Goal: Task Accomplishment & Management: Manage account settings

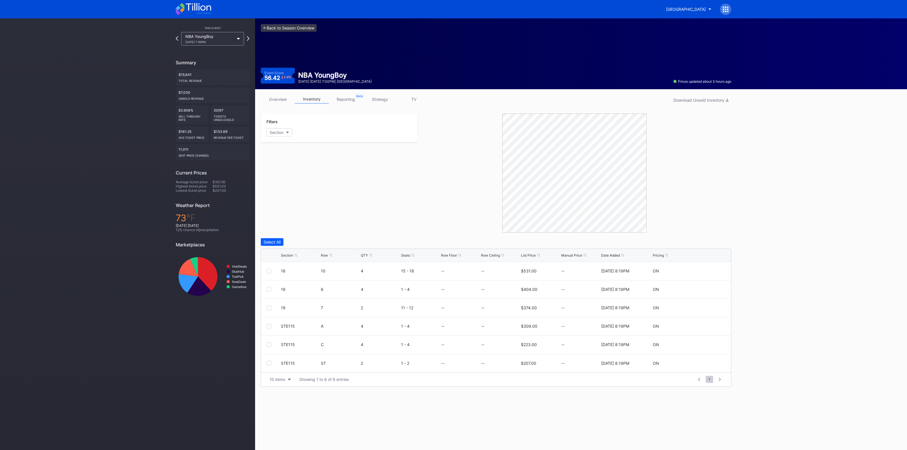
drag, startPoint x: 0, startPoint y: 0, endPoint x: 281, endPoint y: 25, distance: 282.5
click at [281, 25] on link "<- Back to Season Overview" at bounding box center [289, 28] width 56 height 8
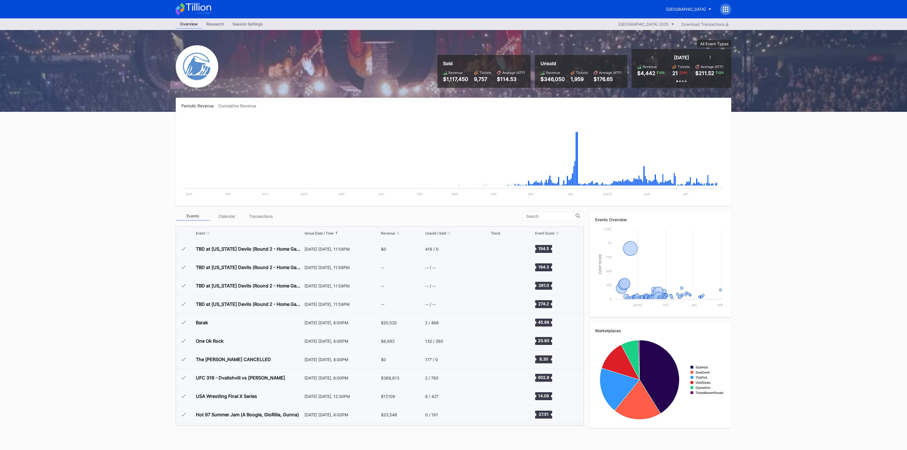
scroll to position [884, 0]
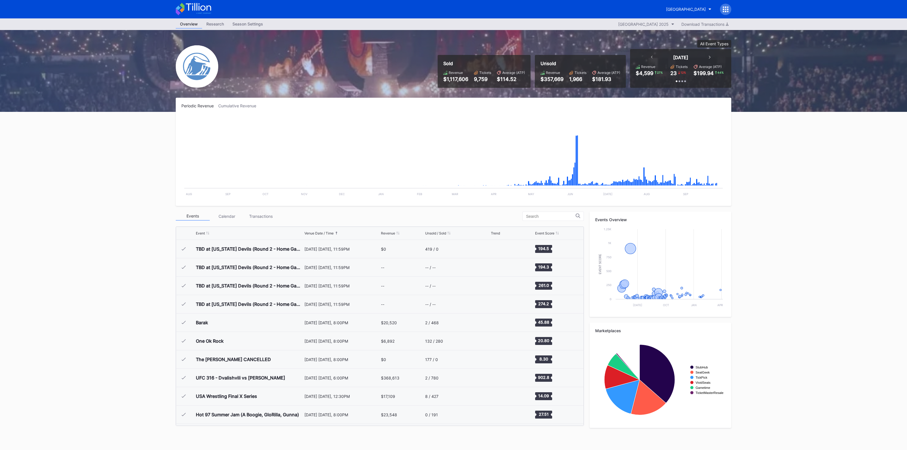
scroll to position [884, 0]
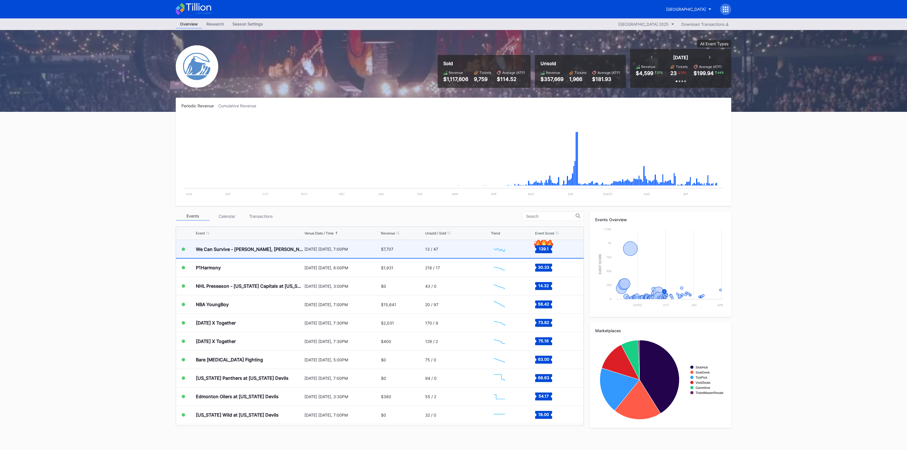
click at [329, 248] on div "[DATE] [DATE], 7:00PM" at bounding box center [341, 249] width 75 height 5
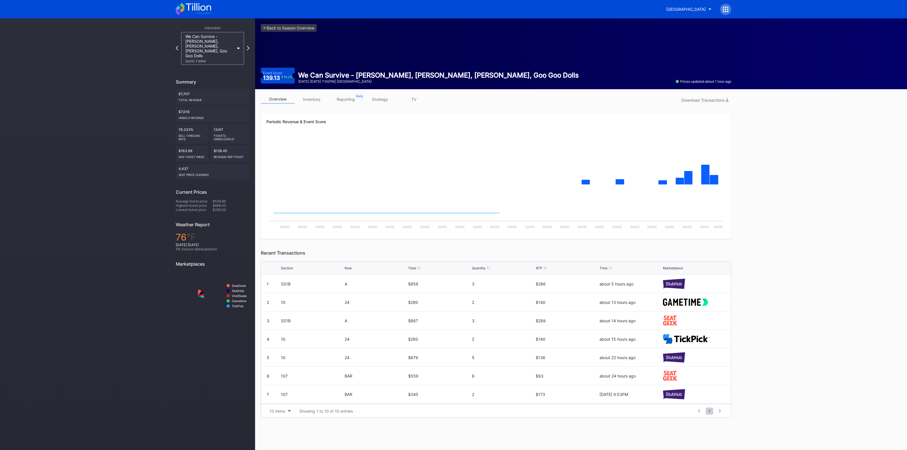
click at [313, 101] on link "inventory" at bounding box center [312, 99] width 34 height 9
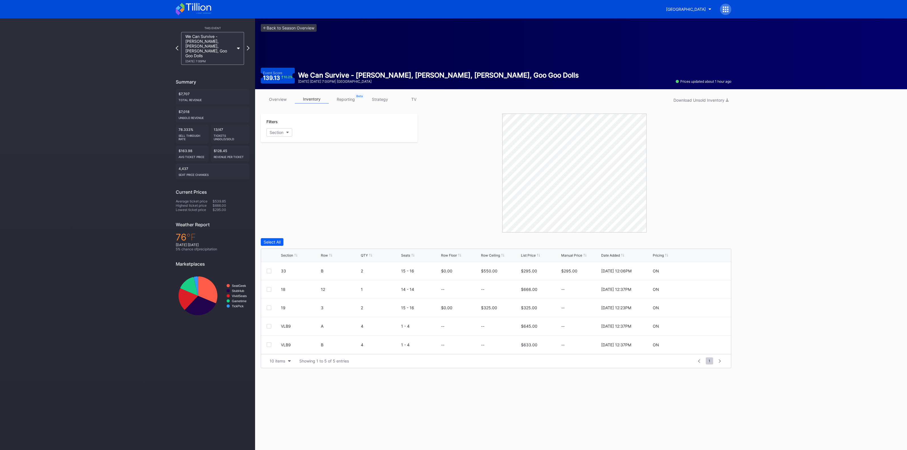
click at [286, 253] on div "Section" at bounding box center [287, 255] width 12 height 4
click at [709, 326] on icon at bounding box center [708, 326] width 4 height 4
drag, startPoint x: 493, startPoint y: 328, endPoint x: 563, endPoint y: 312, distance: 71.4
click at [493, 328] on input at bounding box center [500, 328] width 39 height 11
type input "290"
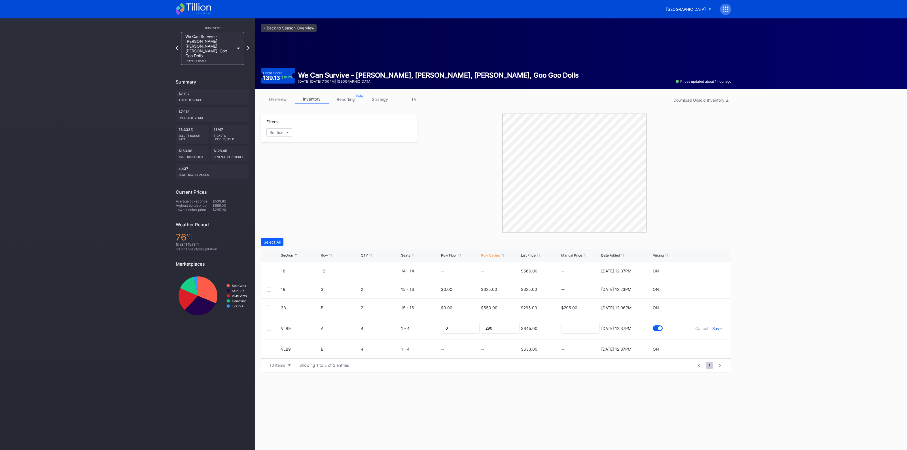
click at [716, 327] on div "Save" at bounding box center [716, 328] width 9 height 5
click at [709, 347] on div "VLB9 B 4 1 - 4 -- -- $633.00 -- 9/26/2025 12:37PM ON" at bounding box center [496, 345] width 470 height 18
click at [709, 346] on icon at bounding box center [708, 345] width 4 height 4
drag, startPoint x: 500, startPoint y: 348, endPoint x: 512, endPoint y: 351, distance: 12.4
click at [499, 348] on input at bounding box center [500, 347] width 39 height 11
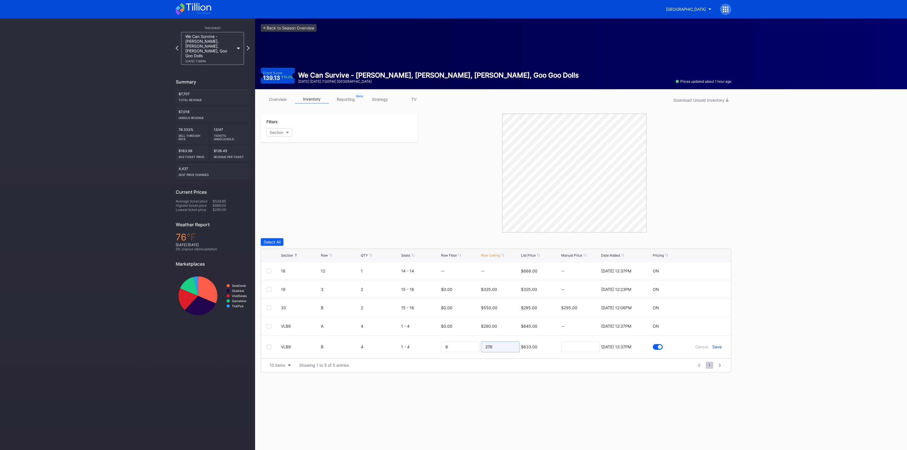
type input "270"
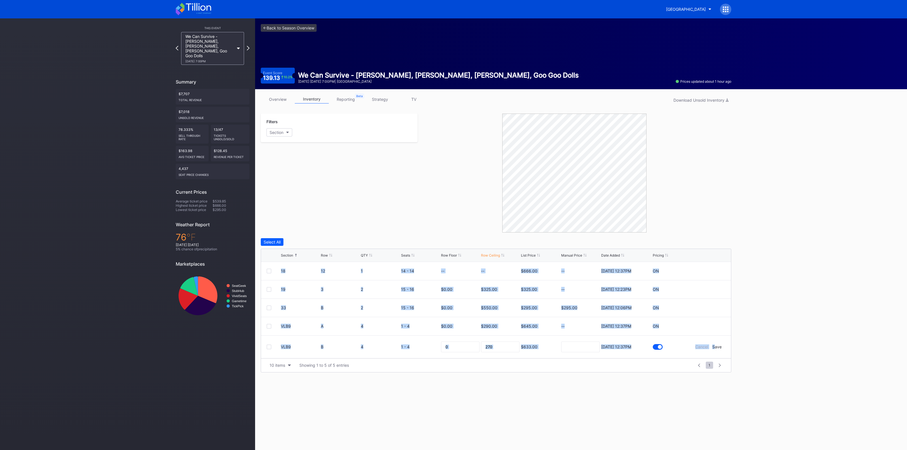
drag, startPoint x: 715, startPoint y: 344, endPoint x: 684, endPoint y: 257, distance: 92.2
click at [683, 259] on div "Section Row QTY Seats Row Floor Row Ceiling List Price Manual Price Date Added …" at bounding box center [496, 311] width 470 height 124
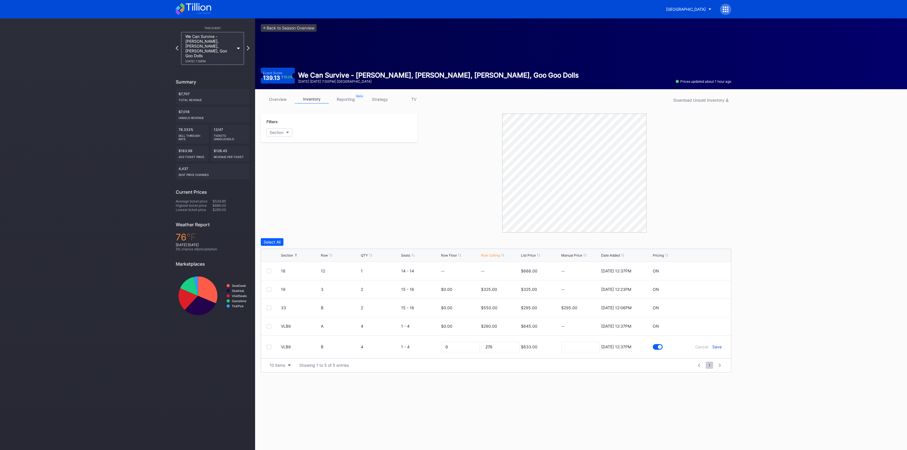
click at [720, 348] on div "Save" at bounding box center [716, 347] width 9 height 5
click at [709, 272] on icon at bounding box center [708, 271] width 4 height 4
click at [508, 274] on input at bounding box center [500, 273] width 39 height 11
type input "300"
click at [715, 273] on div "Save" at bounding box center [716, 273] width 9 height 5
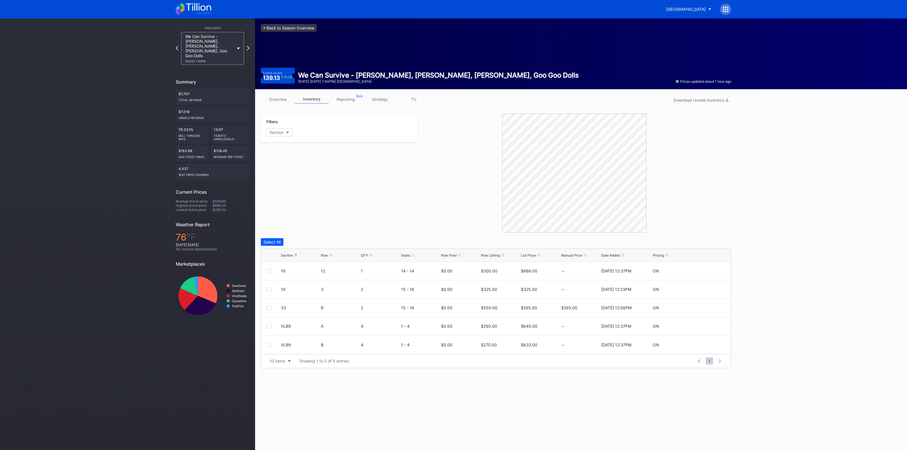
click at [283, 26] on link "<- Back to Season Overview" at bounding box center [289, 28] width 56 height 8
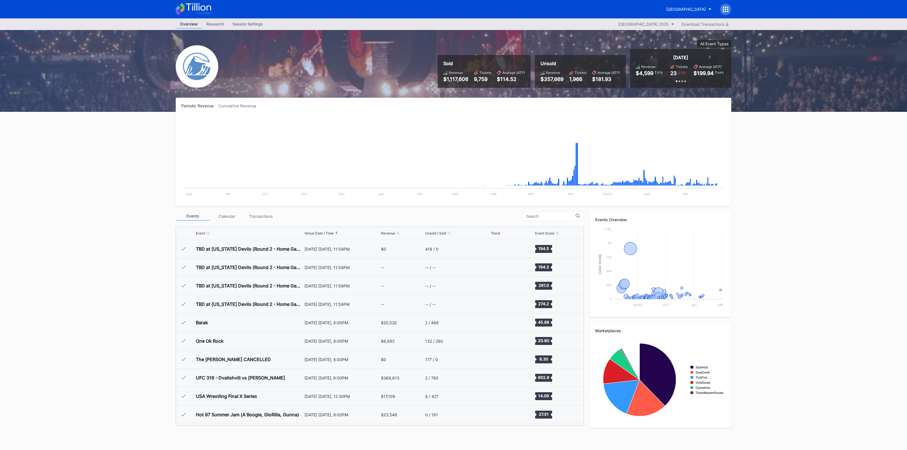
scroll to position [884, 0]
